Goal: Task Accomplishment & Management: Manage account settings

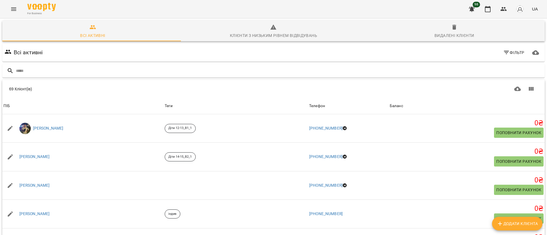
click at [15, 10] on icon "Menu" at bounding box center [13, 9] width 7 height 7
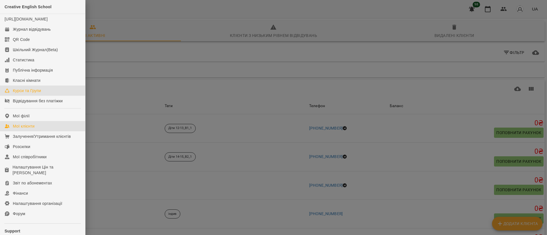
click at [32, 94] on div "Курси та Групи" at bounding box center [27, 91] width 28 height 6
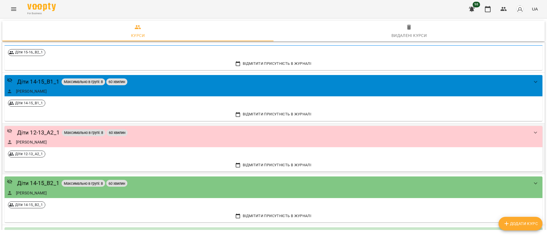
scroll to position [128, 0]
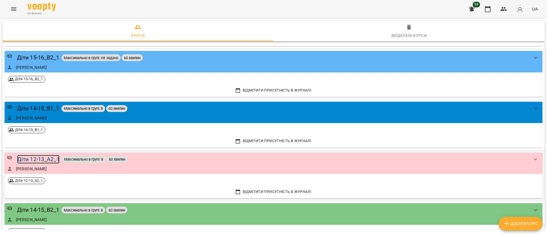
click at [34, 159] on div "Діти 12-13_А2_1" at bounding box center [38, 159] width 42 height 9
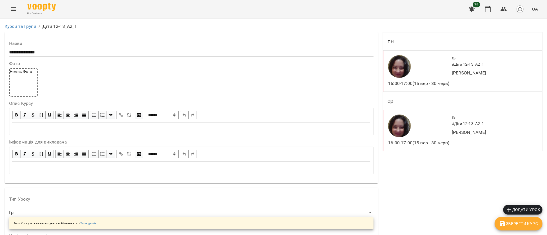
drag, startPoint x: 449, startPoint y: 117, endPoint x: 493, endPoint y: 144, distance: 51.4
click at [493, 144] on div "Гр # Діти 12-13_А2_1 [PERSON_NAME]" at bounding box center [486, 131] width 69 height 32
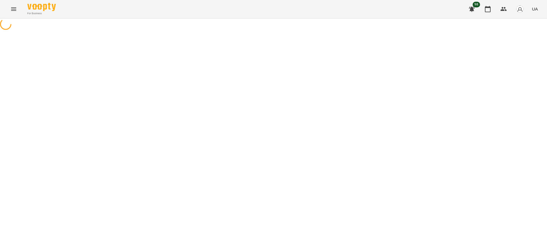
select select "*"
select select "**"
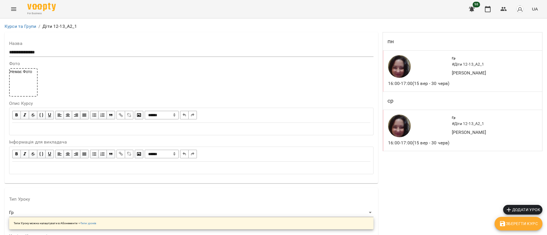
drag, startPoint x: 450, startPoint y: 117, endPoint x: 487, endPoint y: 132, distance: 40.1
click at [487, 132] on div "Гр # Діти 12-13_А2_1 [PERSON_NAME]" at bounding box center [485, 126] width 71 height 24
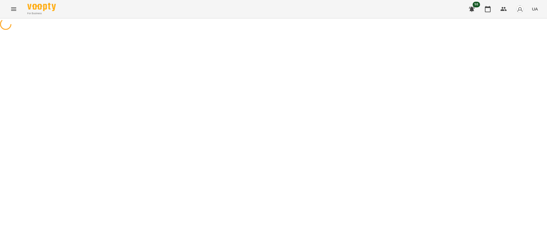
select select "*"
select select "**"
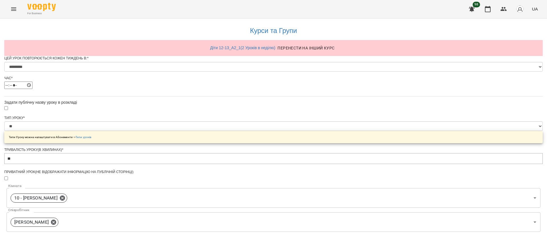
click at [474, 8] on icon "button" at bounding box center [471, 9] width 7 height 7
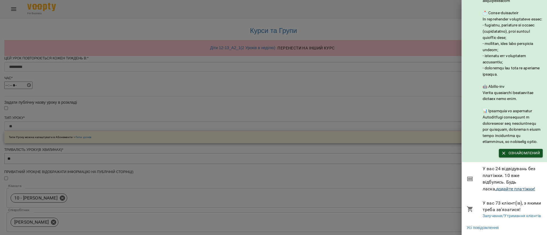
scroll to position [77, 0]
click at [500, 186] on link "додайте платіжки!" at bounding box center [515, 188] width 39 height 5
